Goal: Task Accomplishment & Management: Use online tool/utility

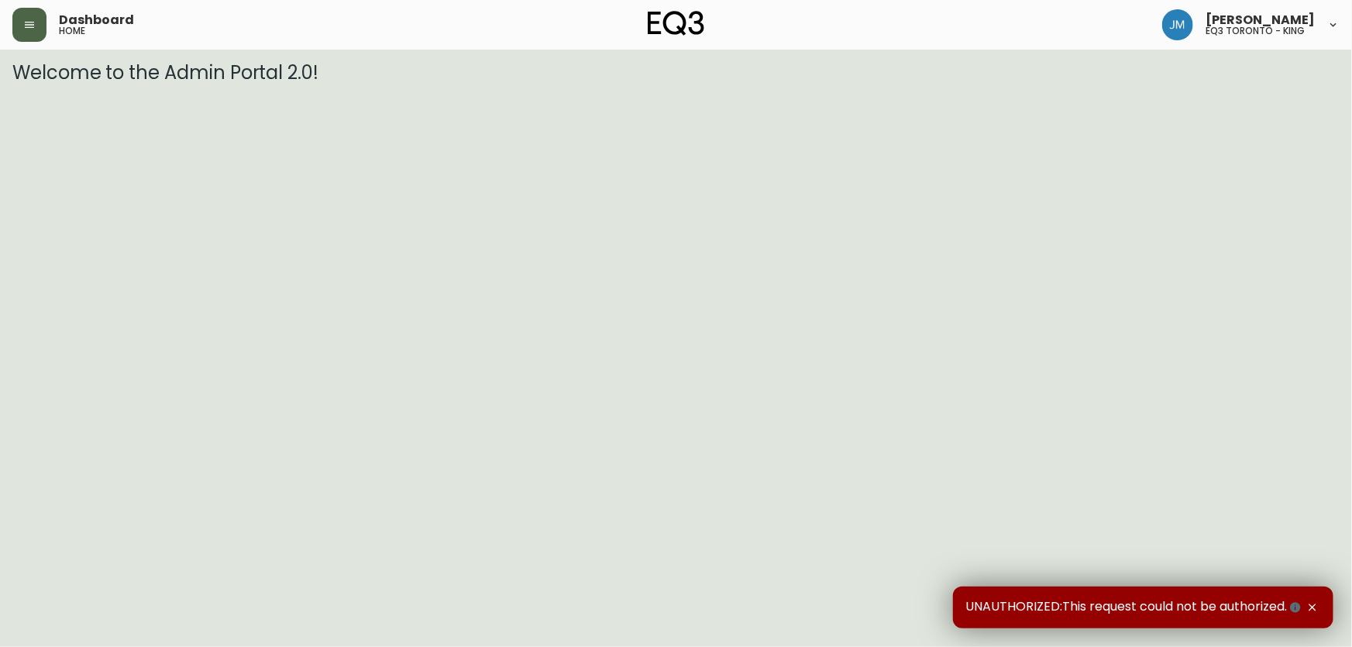
click at [34, 22] on icon "button" at bounding box center [29, 25] width 12 height 12
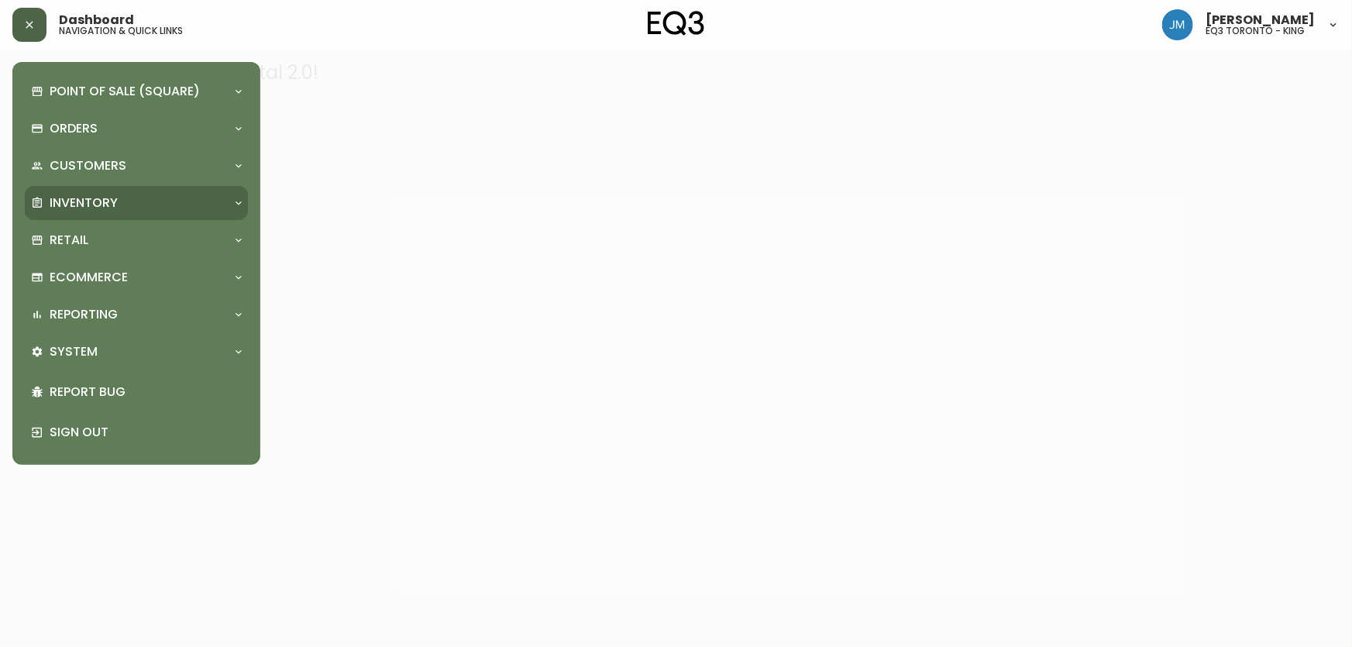
click at [92, 201] on p "Inventory" at bounding box center [84, 202] width 68 height 17
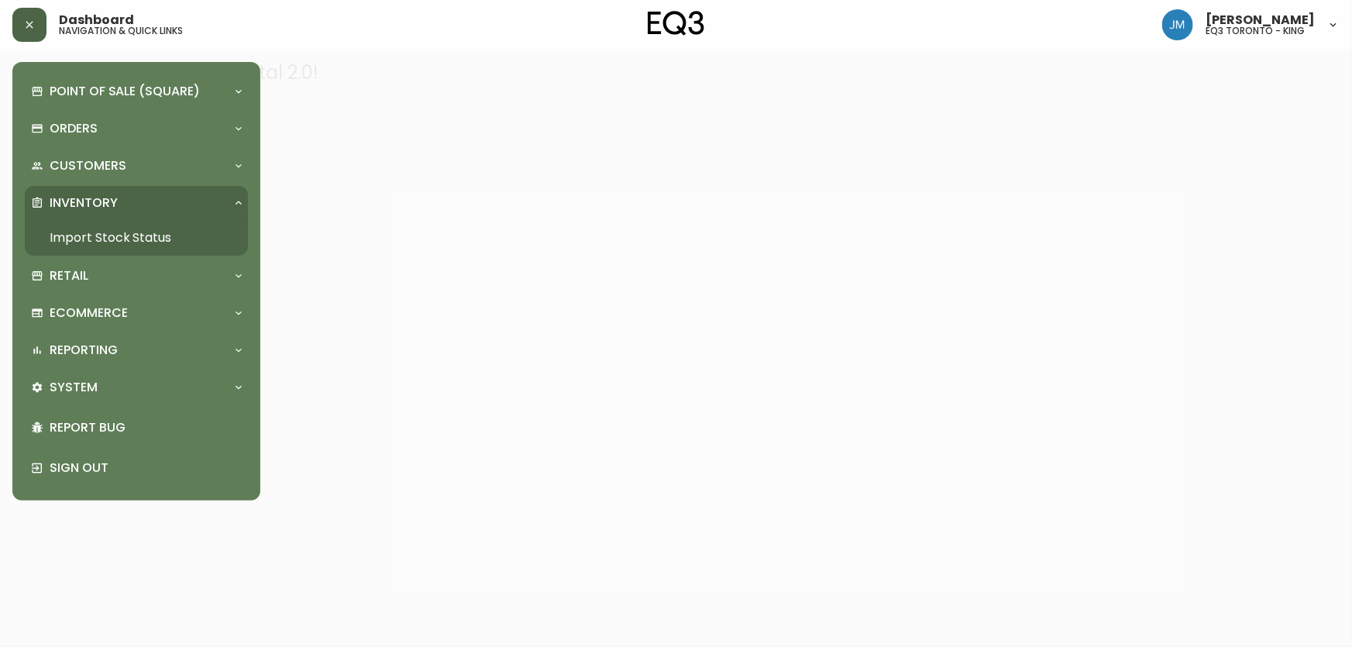
click at [98, 243] on link "Import Stock Status" at bounding box center [136, 238] width 223 height 36
